Goal: Communication & Community: Answer question/provide support

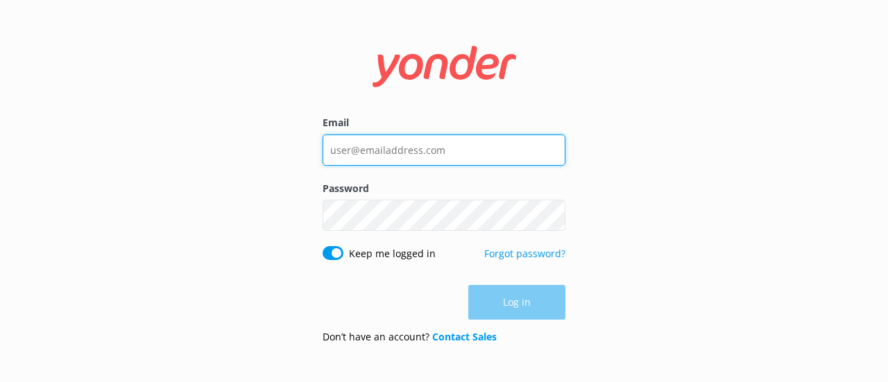
type input "[EMAIL_ADDRESS][DOMAIN_NAME]"
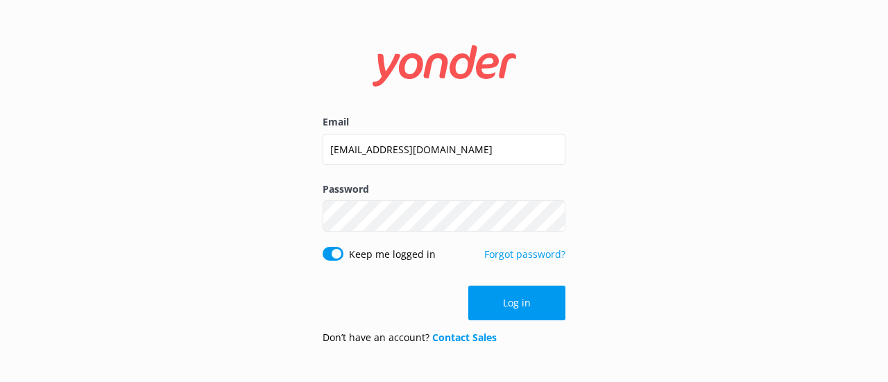
click at [519, 307] on div "Log in" at bounding box center [444, 303] width 243 height 35
click at [523, 298] on button "Log in" at bounding box center [516, 303] width 97 height 35
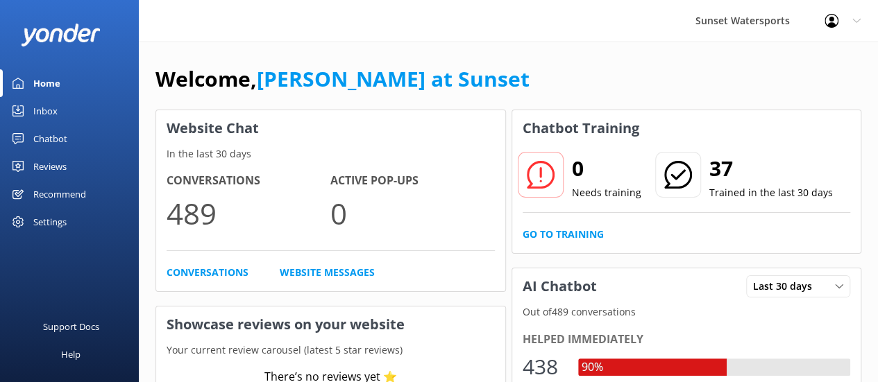
click at [56, 109] on div "Inbox" at bounding box center [45, 111] width 24 height 28
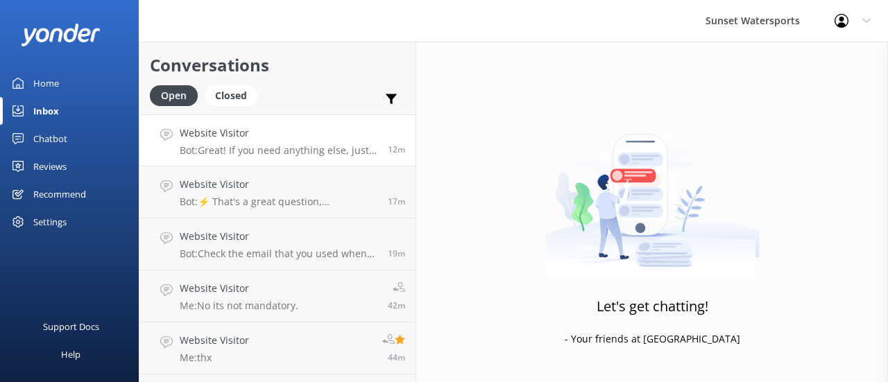
click at [290, 137] on h4 "Website Visitor" at bounding box center [279, 133] width 198 height 15
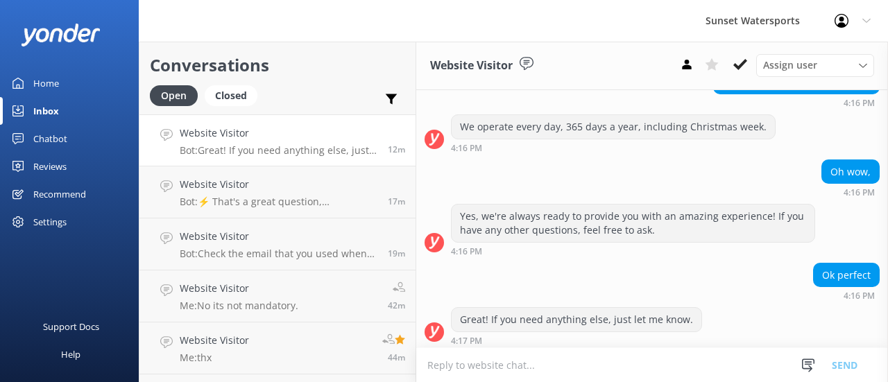
scroll to position [181, 0]
click at [863, 17] on icon at bounding box center [867, 21] width 8 height 8
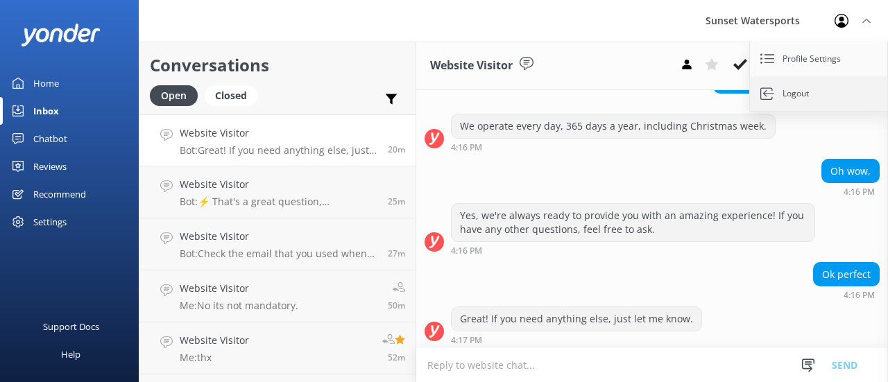
click at [791, 97] on link "Logout" at bounding box center [819, 93] width 139 height 35
